Goal: Find specific page/section: Find specific page/section

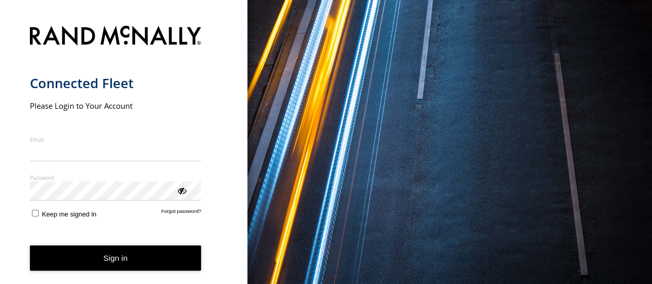
type input "**********"
click at [163, 268] on button "Sign in" at bounding box center [116, 257] width 172 height 25
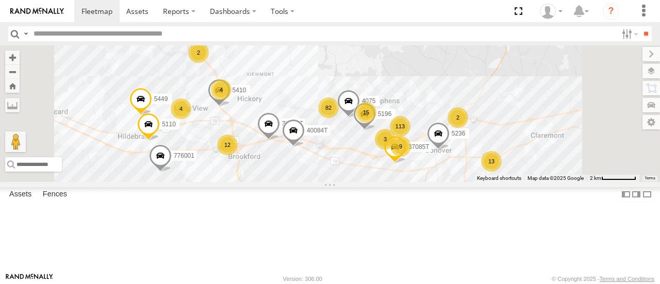
drag, startPoint x: 456, startPoint y: 195, endPoint x: 384, endPoint y: 126, distance: 99.1
click at [384, 126] on div "87121T 40037T 40027T T3206 40020T 5274 37127T 5421 40116T 40046T T3207 24090T 3…" at bounding box center [330, 113] width 660 height 136
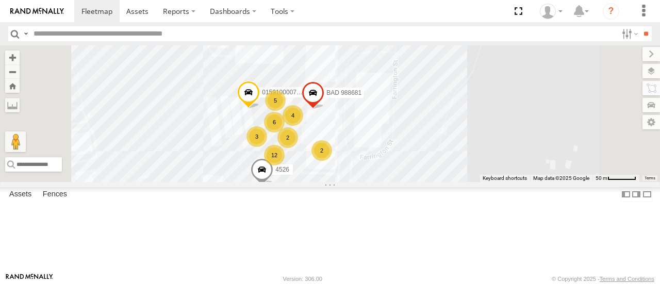
drag, startPoint x: 472, startPoint y: 142, endPoint x: 490, endPoint y: 247, distance: 106.6
click at [492, 181] on div "87121T 40037T 40027T T3206 40020T 5274 37127T 5421 40116T 40046T T3207 24090T 3…" at bounding box center [330, 113] width 660 height 136
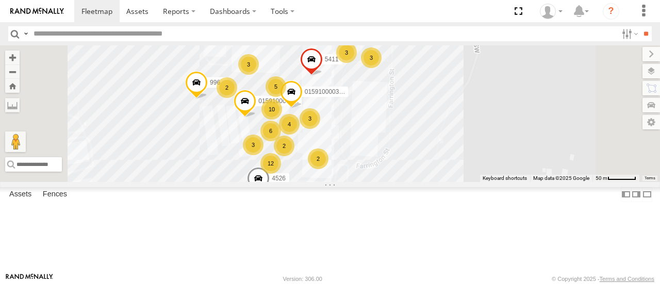
drag, startPoint x: 618, startPoint y: 109, endPoint x: 617, endPoint y: 123, distance: 14.0
click at [617, 123] on div "87121T 40037T 40027T T3206 40020T 5274 37127T 5421 40116T 40046T T3207 24090T 3…" at bounding box center [330, 113] width 660 height 136
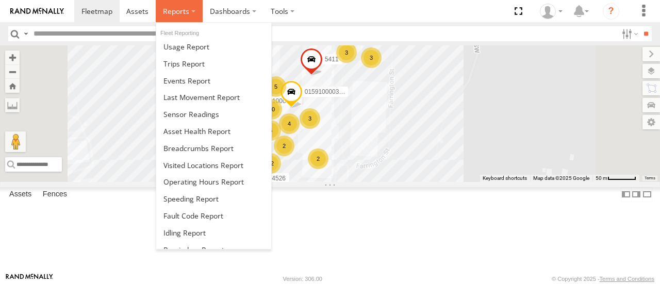
click at [174, 10] on span at bounding box center [176, 11] width 26 height 10
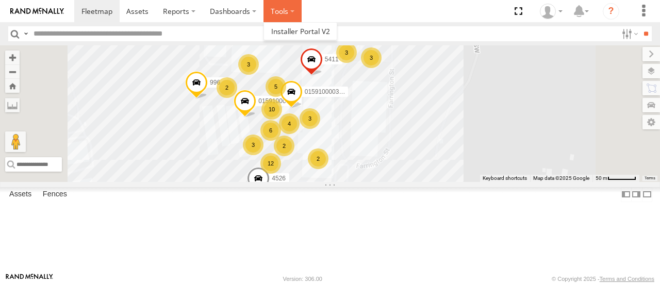
click at [277, 11] on label at bounding box center [282, 11] width 38 height 22
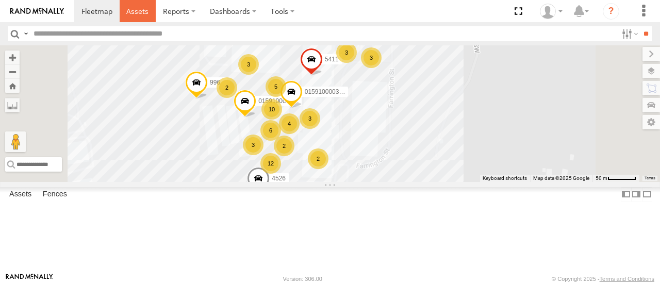
click at [140, 10] on span at bounding box center [137, 11] width 22 height 10
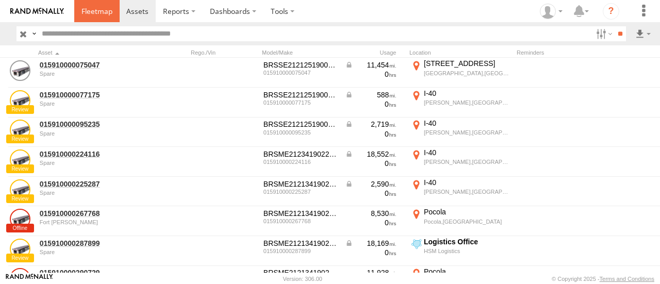
click at [103, 10] on span at bounding box center [96, 11] width 31 height 10
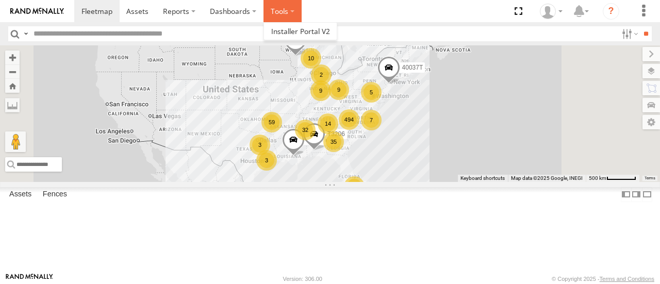
click at [296, 9] on label at bounding box center [282, 11] width 38 height 22
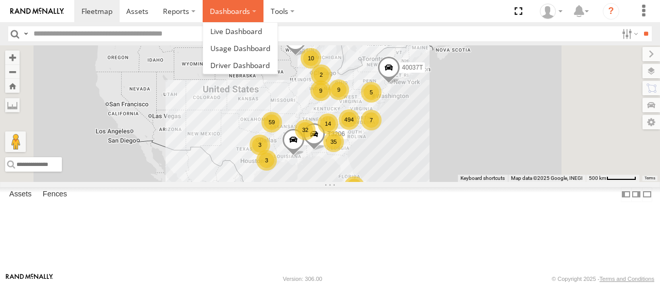
click at [254, 11] on label "Dashboards" at bounding box center [233, 11] width 61 height 22
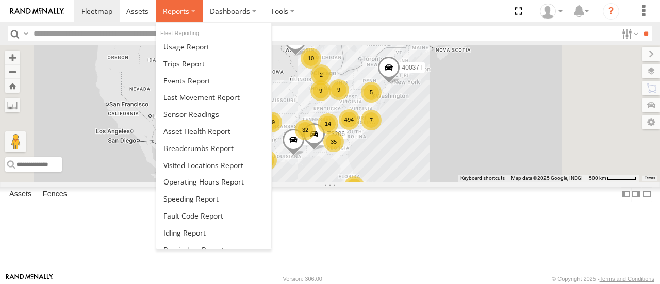
click at [195, 12] on label at bounding box center [179, 11] width 47 height 22
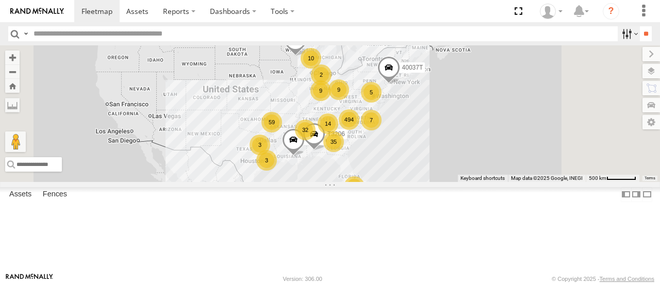
click at [617, 32] on label at bounding box center [628, 33] width 22 height 15
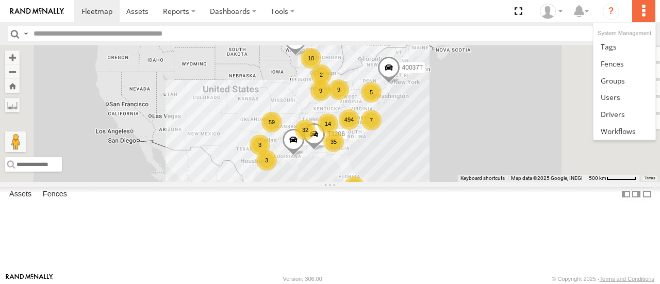
click at [641, 10] on label at bounding box center [643, 11] width 23 height 22
click at [617, 66] on span at bounding box center [611, 64] width 23 height 10
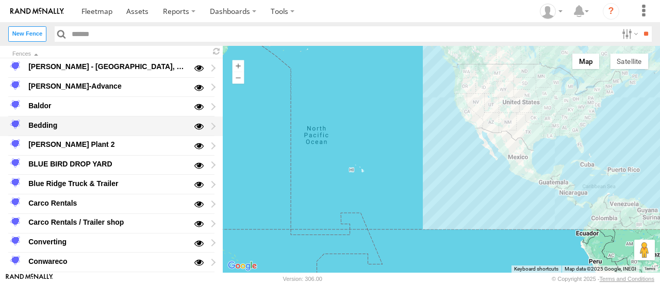
click at [58, 122] on div "Bedding" at bounding box center [107, 125] width 160 height 12
type input "*******"
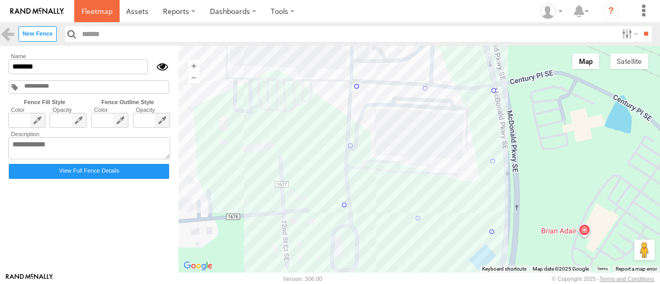
click at [110, 10] on span at bounding box center [96, 11] width 31 height 10
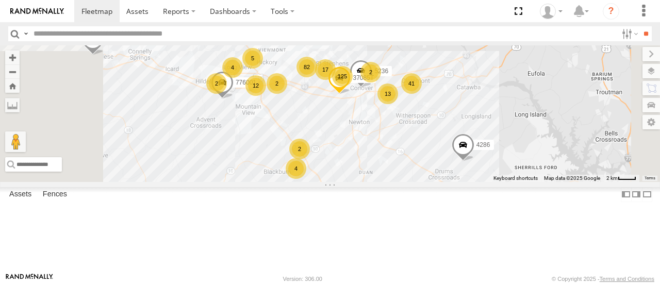
drag, startPoint x: 412, startPoint y: 93, endPoint x: 428, endPoint y: 133, distance: 43.5
click at [428, 133] on div "87121T 40037T 40027T T3206 40035T 7763T 40046T 40030T 37142T T1800 BAD 884540 5…" at bounding box center [330, 113] width 660 height 136
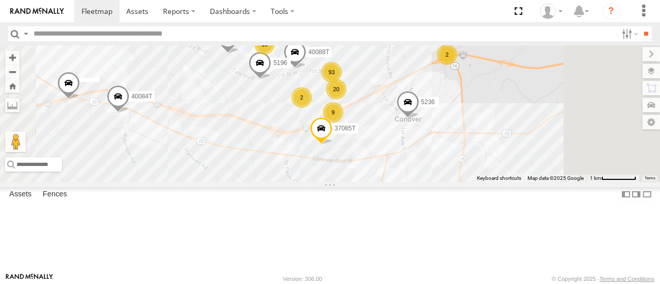
drag, startPoint x: 551, startPoint y: 127, endPoint x: 466, endPoint y: 129, distance: 85.6
click at [495, 144] on div "87121T 40037T 40027T T3206 40035T 7763T 40046T 40030T 37142T T1800 BAD 884540 5…" at bounding box center [330, 113] width 660 height 136
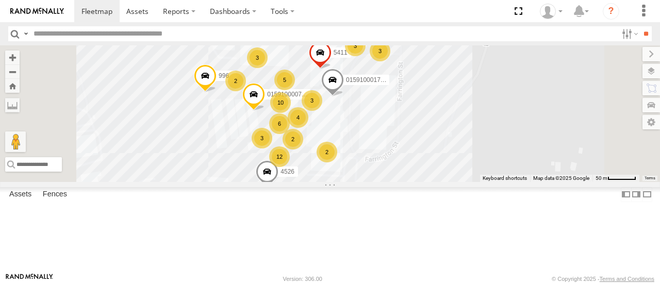
click at [351, 181] on div "87121T 40037T 40027T T3206 40035T 7763T 40046T 40030T 37142T T1800 BAD 884540 5…" at bounding box center [330, 113] width 660 height 136
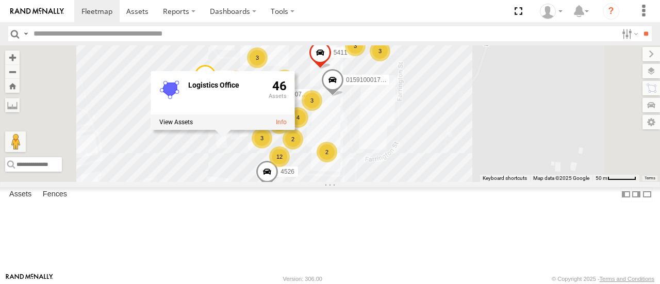
click at [573, 168] on div "87121T 40037T 40027T T3206 40035T 7763T 40046T 40030T 37142T T1800 BAD 884540 5…" at bounding box center [330, 113] width 660 height 136
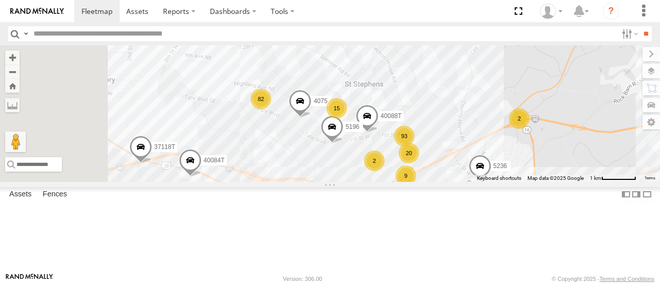
drag, startPoint x: 329, startPoint y: 143, endPoint x: 461, endPoint y: 181, distance: 137.3
click at [343, 143] on span at bounding box center [332, 129] width 23 height 28
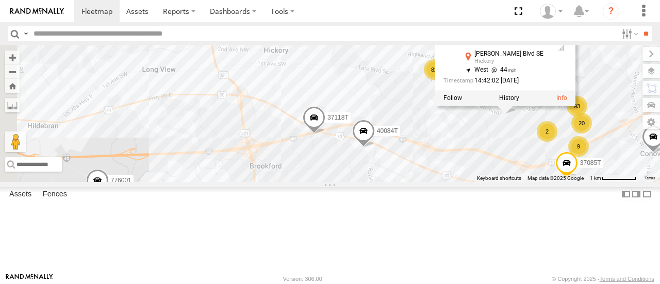
drag, startPoint x: 341, startPoint y: 196, endPoint x: 515, endPoint y: 165, distance: 177.4
click at [515, 165] on div "87121T 40037T 40027T T3206 40035T 7763T 40046T 40030T 37142T T1800 BAD 884540 5…" at bounding box center [330, 113] width 660 height 136
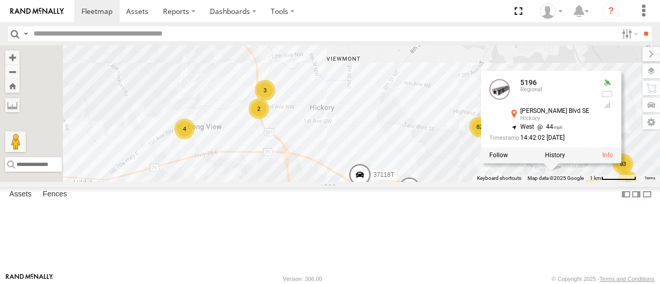
drag, startPoint x: 378, startPoint y: 131, endPoint x: 426, endPoint y: 191, distance: 76.6
click at [426, 181] on div "87121T 40037T 40027T T3206 40035T 7763T 40046T 40030T 37142T T1800 BAD 884540 5…" at bounding box center [330, 113] width 660 height 136
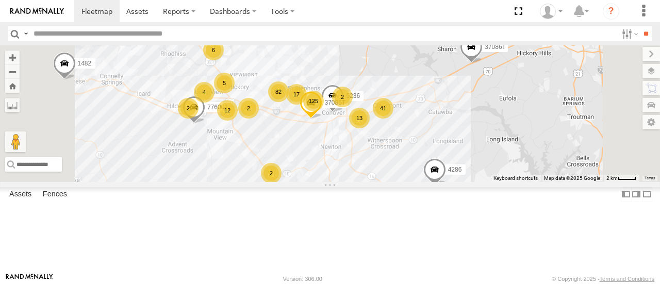
drag, startPoint x: 503, startPoint y: 201, endPoint x: 447, endPoint y: 189, distance: 57.1
click at [447, 181] on div "87121T 40037T 40027T T3206 40035T 7763T 40046T 40030T 37142T T1800 BAD 884540 5…" at bounding box center [330, 113] width 660 height 136
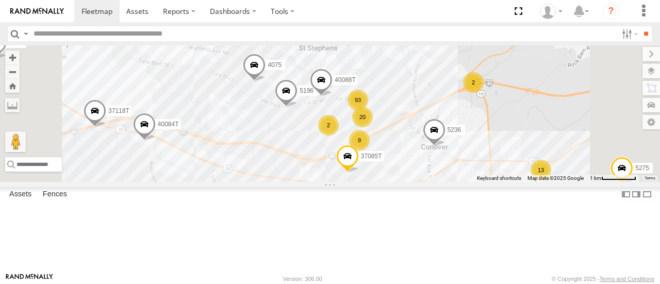
drag, startPoint x: 443, startPoint y: 94, endPoint x: 447, endPoint y: 185, distance: 90.8
click at [447, 181] on div "87121T 40037T 40027T T3206 40035T 7763T 40046T 40030T 37142T T1800 BAD 884540 5…" at bounding box center [330, 113] width 660 height 136
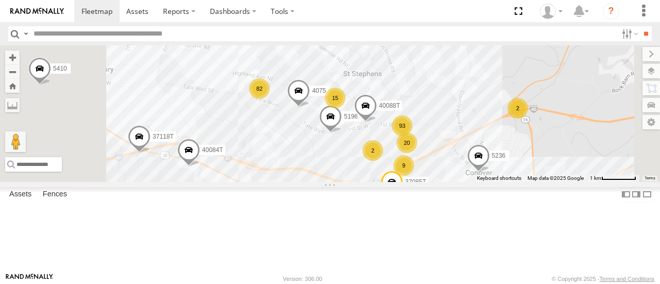
drag, startPoint x: 375, startPoint y: 138, endPoint x: 406, endPoint y: 150, distance: 32.8
click at [423, 164] on div "87121T 40037T 40027T T3206 40035T 7763T 40046T 40030T 37142T T1800 BAD 884540 5…" at bounding box center [330, 113] width 660 height 136
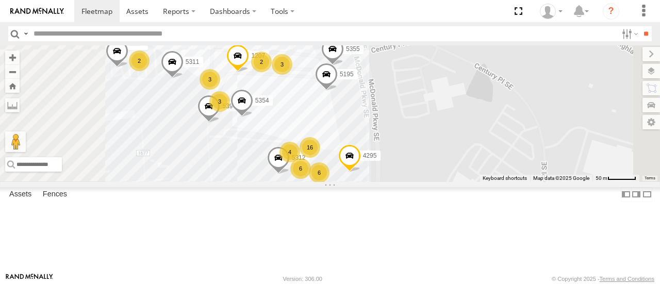
click at [436, 154] on div "87121T 40037T 40027T T3206 40035T 7763T 40046T 40030T 37142T T1800 BAD 884540 5…" at bounding box center [330, 113] width 660 height 136
